Goal: Check status: Check status

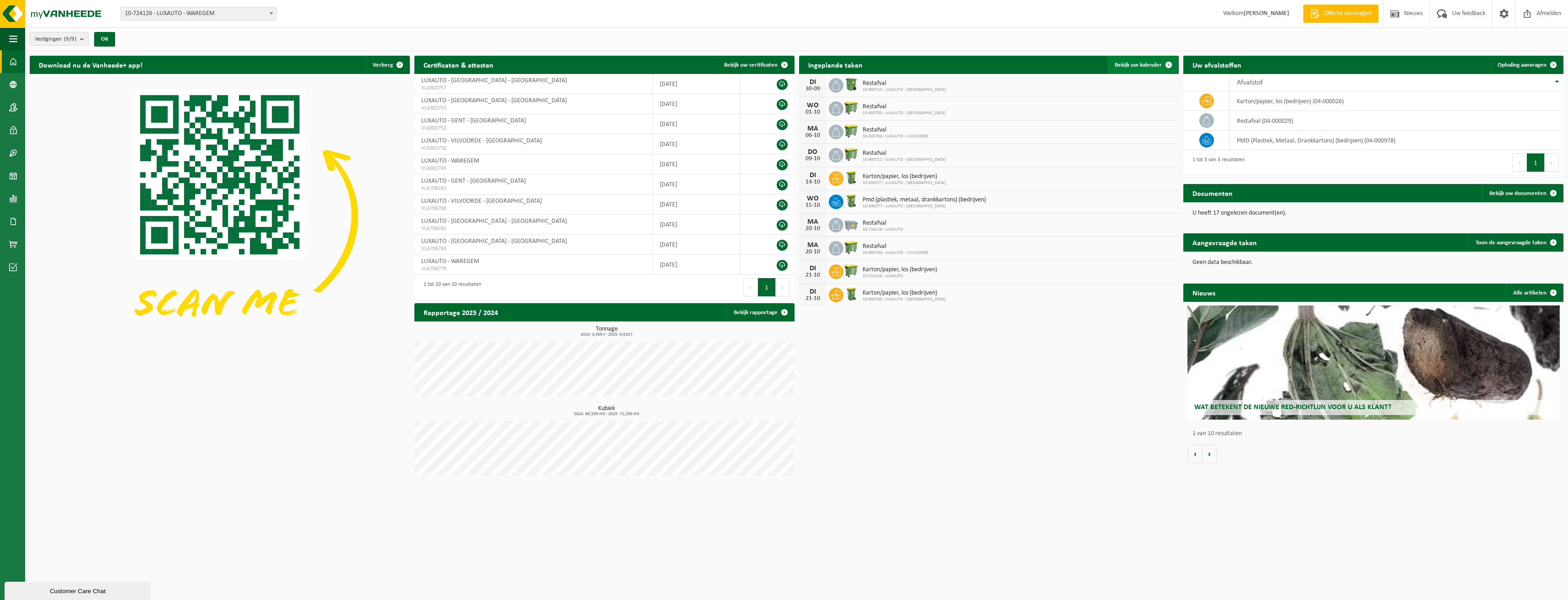
click at [1144, 62] on span "Bekijk uw kalender" at bounding box center [1138, 65] width 47 height 6
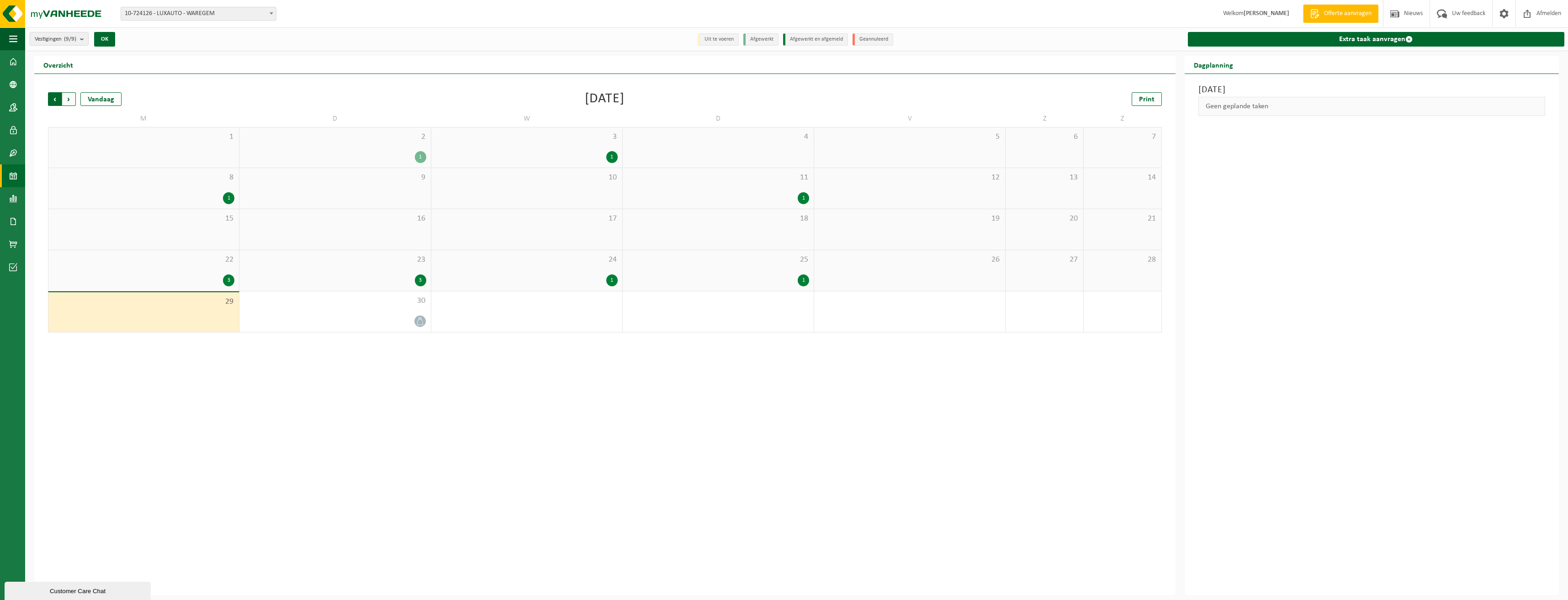
click at [75, 100] on span "Volgende" at bounding box center [69, 99] width 14 height 14
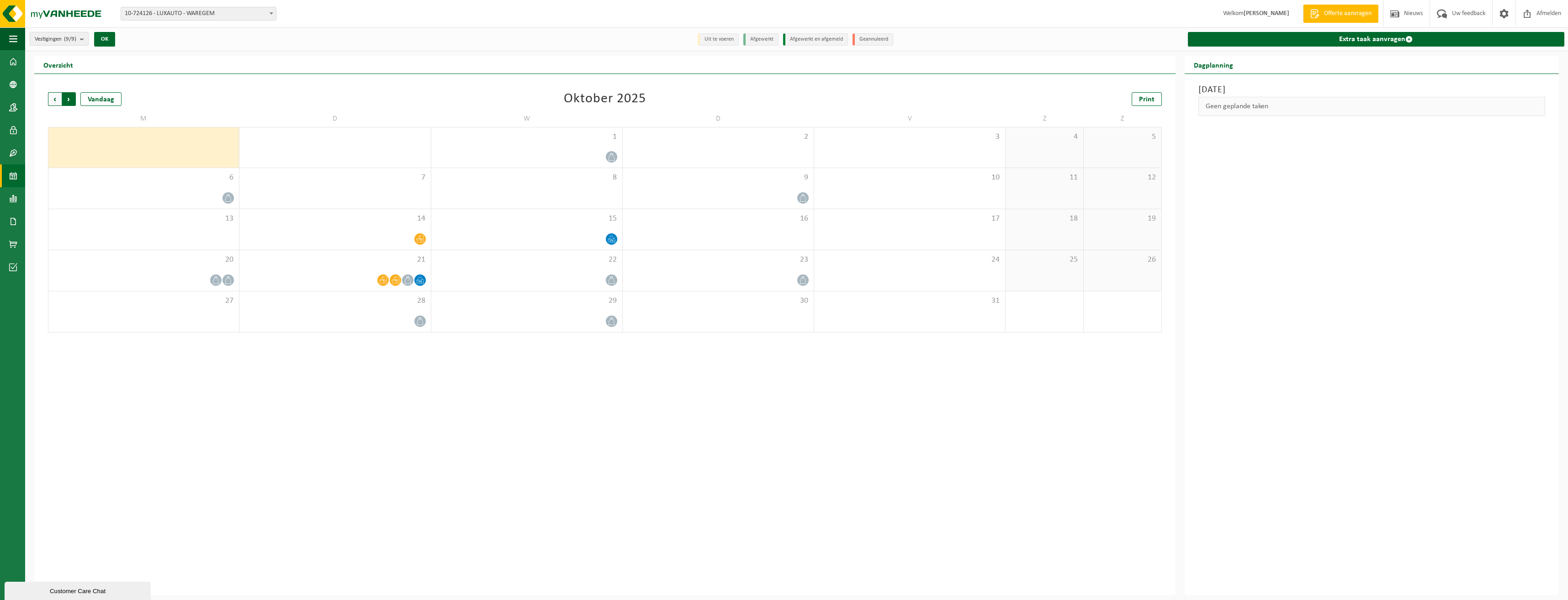
click at [57, 95] on span "Vorige" at bounding box center [55, 99] width 14 height 14
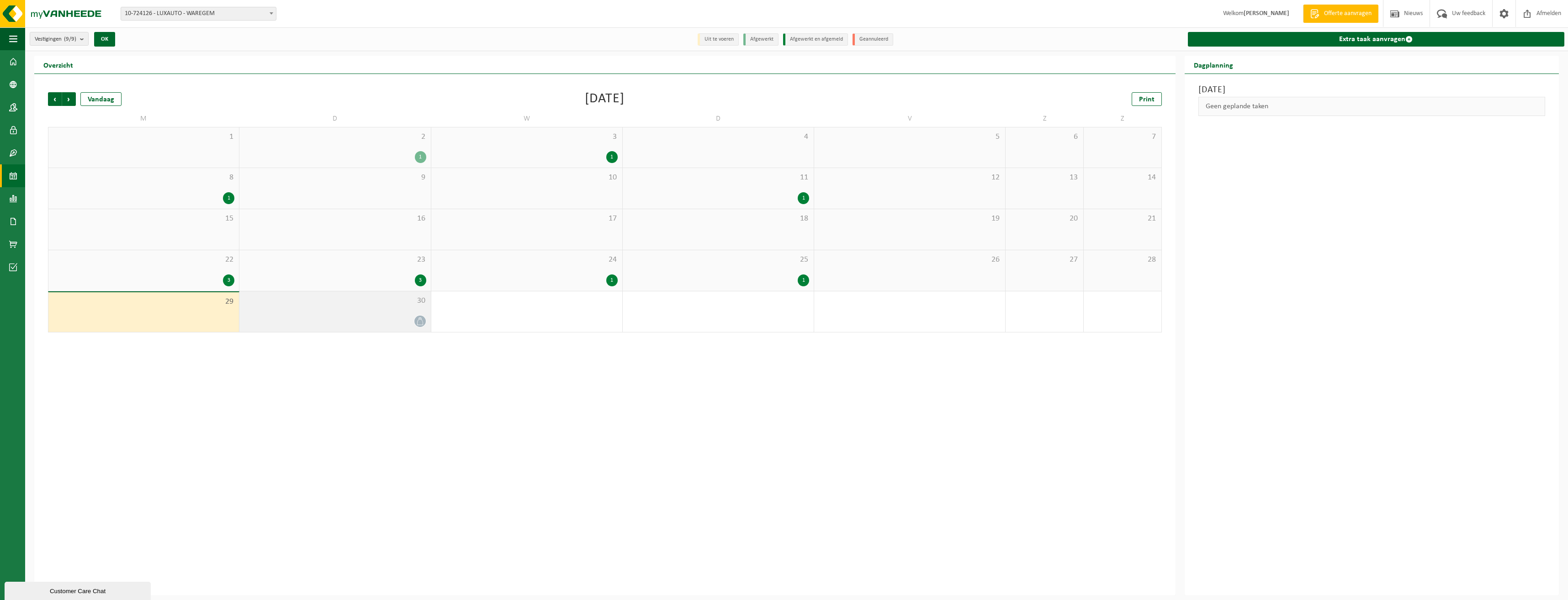
click at [356, 316] on div at bounding box center [335, 321] width 182 height 12
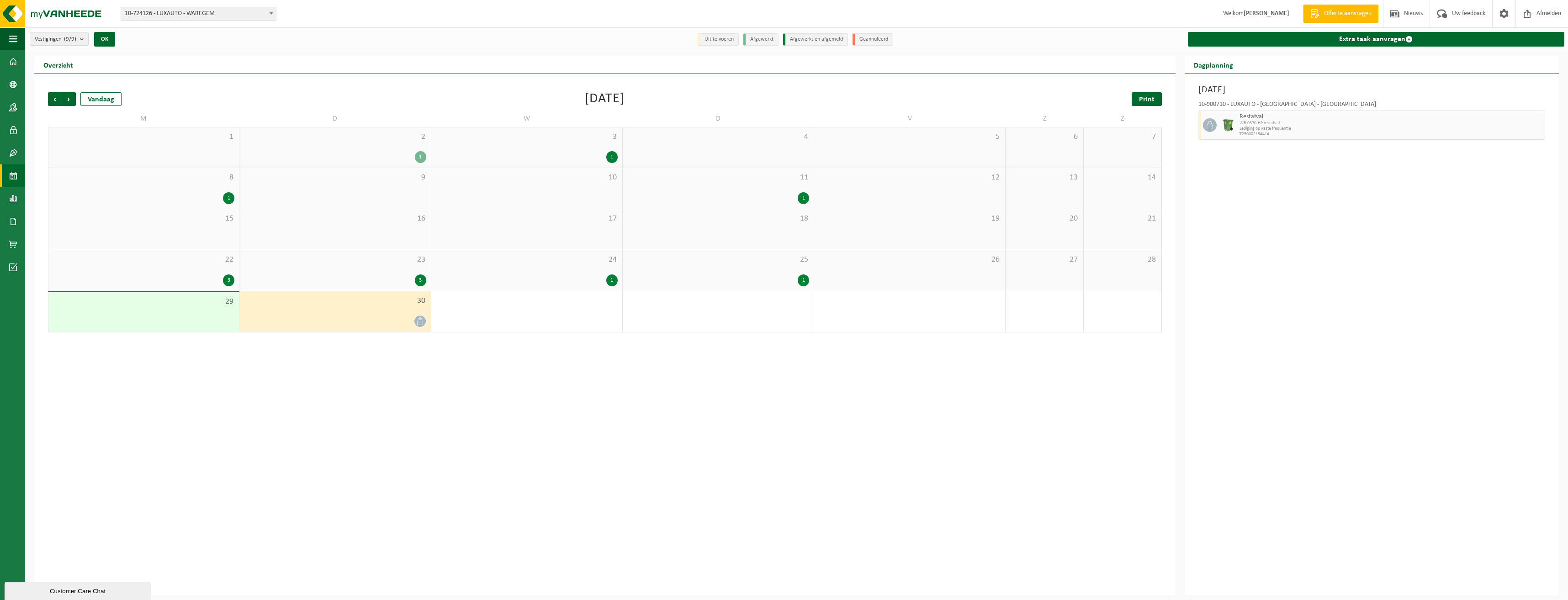
click at [1149, 99] on span "Print" at bounding box center [1147, 100] width 16 height 7
click at [71, 97] on span "Volgende" at bounding box center [69, 99] width 14 height 14
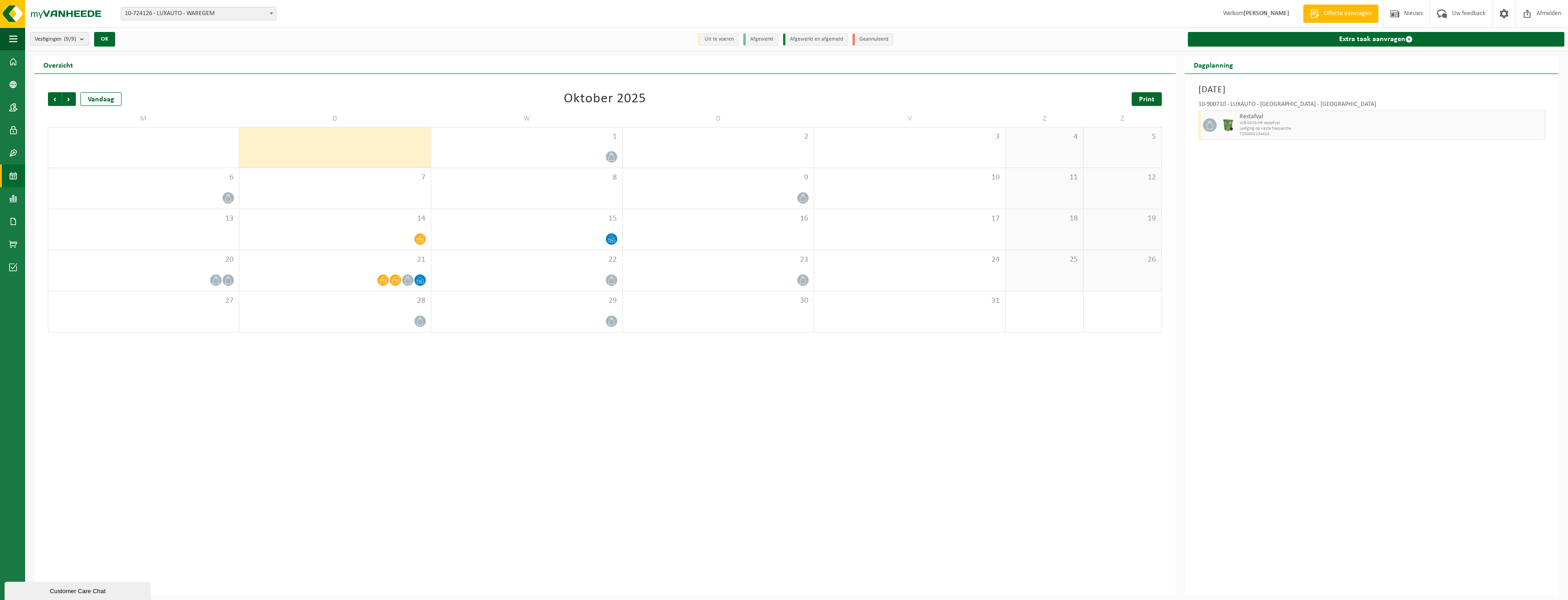
click at [1139, 94] on link "Print" at bounding box center [1147, 99] width 30 height 14
click at [63, 100] on span "Volgende" at bounding box center [69, 99] width 14 height 14
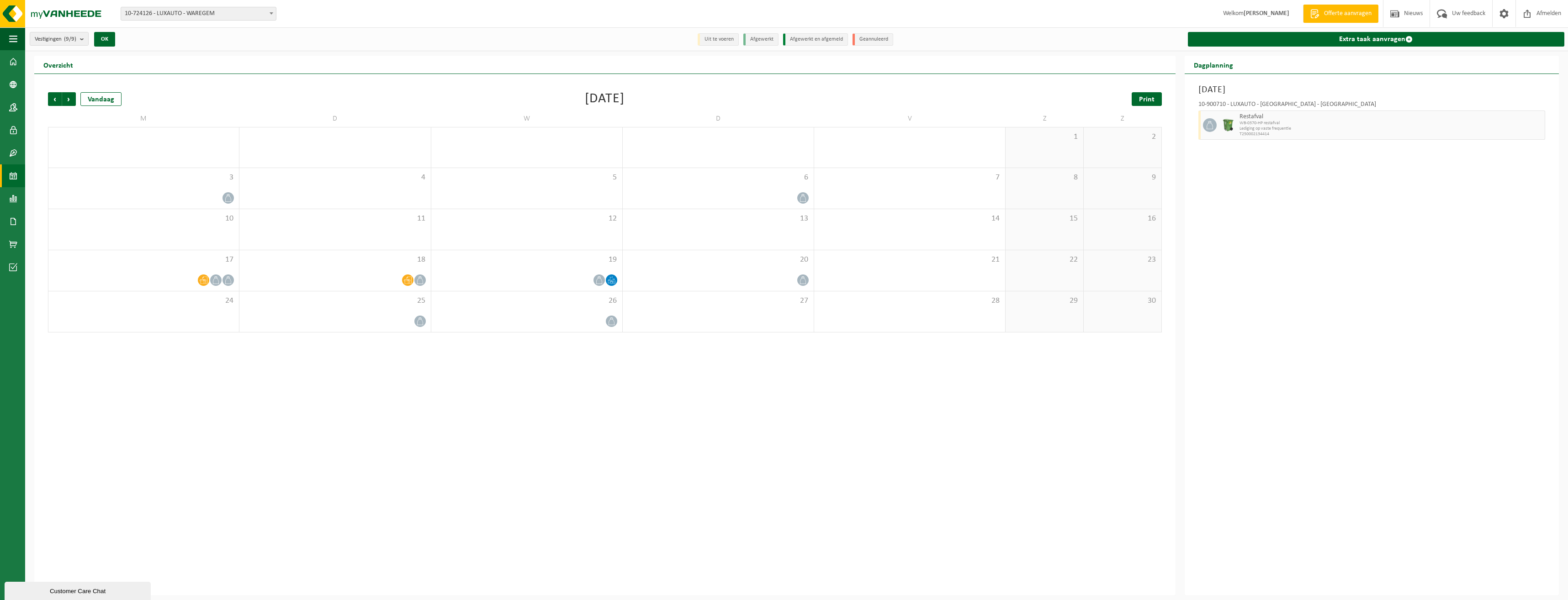
click at [1135, 96] on link "Print" at bounding box center [1147, 99] width 30 height 14
click at [69, 97] on span "Volgende" at bounding box center [69, 99] width 14 height 14
click at [1144, 94] on link "Print" at bounding box center [1147, 99] width 30 height 14
